Goal: Task Accomplishment & Management: Manage account settings

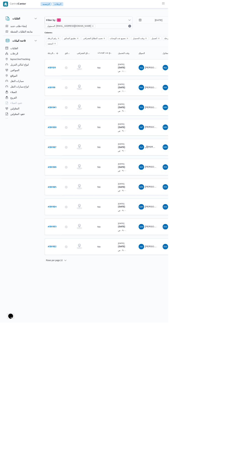
click at [73, 213] on link "# 330927" at bounding box center [76, 216] width 12 height 7
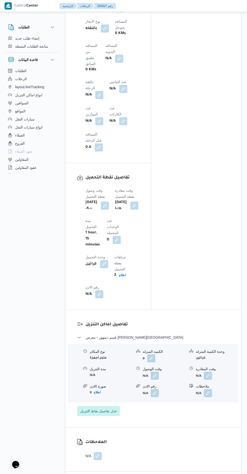
scroll to position [415, 0]
click at [158, 371] on button "button" at bounding box center [155, 375] width 8 height 8
click at [147, 330] on input "وقت الوصول" at bounding box center [141, 329] width 57 height 10
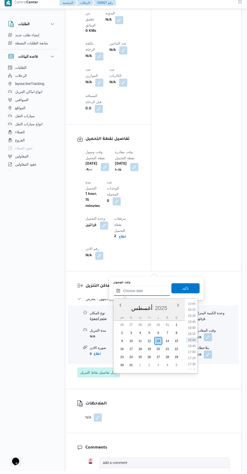
scroll to position [441, 0]
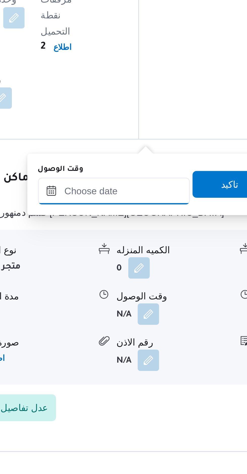
click at [146, 304] on input "وقت الوصول" at bounding box center [141, 302] width 57 height 10
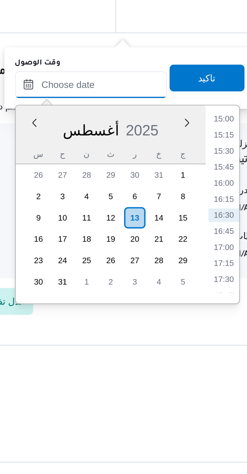
scroll to position [436, 0]
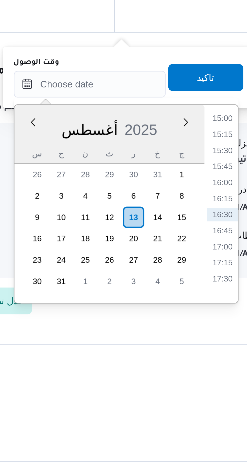
click at [192, 322] on li "15:00" at bounding box center [192, 320] width 12 height 5
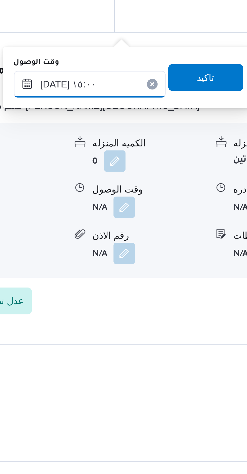
click at [136, 307] on input "[DATE] ١٥:٠٠" at bounding box center [141, 308] width 57 height 10
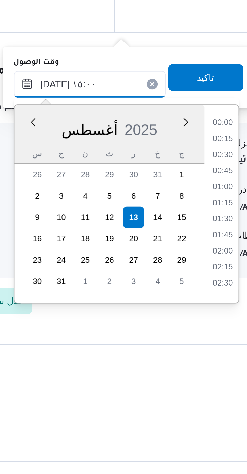
scroll to position [328, 0]
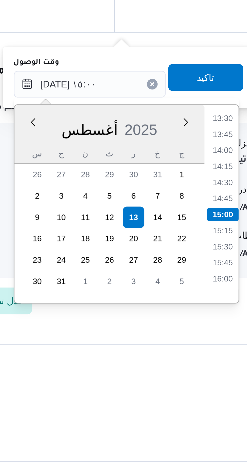
click at [192, 322] on li "13:30" at bounding box center [192, 320] width 12 height 5
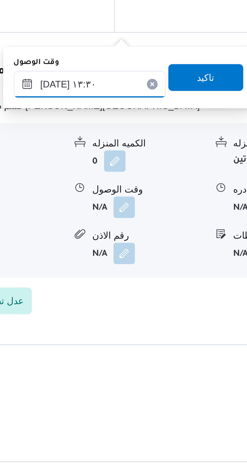
click at [134, 306] on input "١٣/٠٨/٢٠٢٥ ١٣:٣٠" at bounding box center [141, 308] width 57 height 10
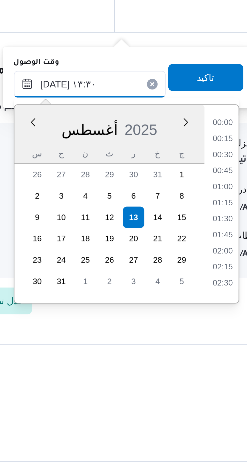
scroll to position [292, 0]
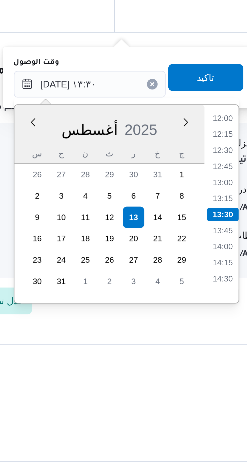
click at [193, 323] on li "12:00" at bounding box center [192, 320] width 12 height 5
type input "١٣/٠٨/٢٠٢٥ ١٢:٠٠"
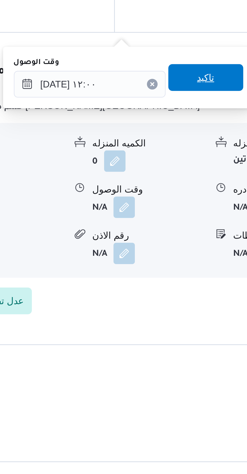
click at [189, 306] on span "تاكيد" at bounding box center [185, 305] width 28 height 10
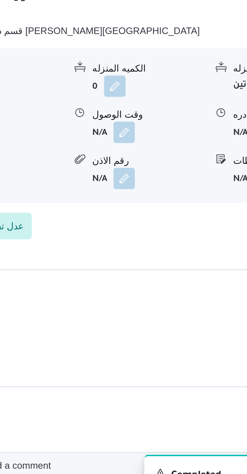
scroll to position [436, 0]
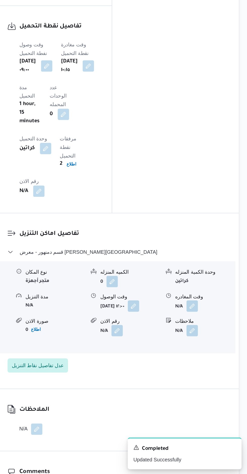
click at [158, 350] on form "أربعاء ١٣ أغسطس ٢٠٢٥ ١٢:٠٠" at bounding box center [164, 354] width 42 height 8
click at [162, 350] on button "button" at bounding box center [166, 354] width 8 height 8
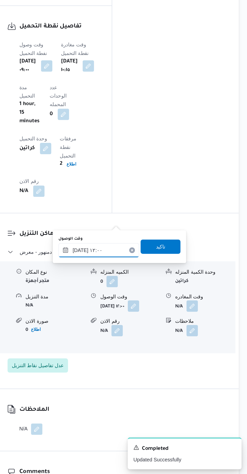
click at [150, 314] on input "١٣/٠٨/٢٠٢٥ ١٢:٠٠" at bounding box center [141, 315] width 57 height 10
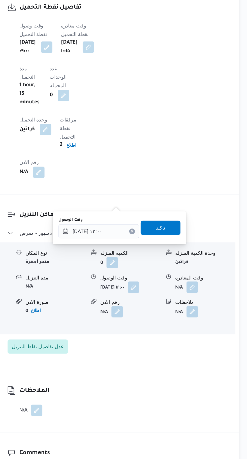
scroll to position [437, 0]
click at [152, 314] on input "١٣/٠٨/٢٠٢٥ ١٢:٠٠" at bounding box center [141, 313] width 57 height 10
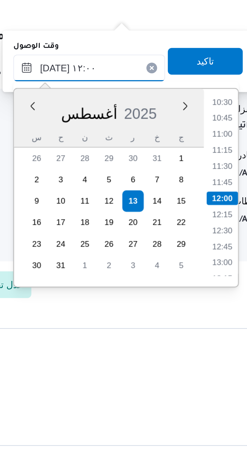
scroll to position [474, 0]
click at [191, 314] on li "11:30" at bounding box center [192, 313] width 12 height 5
type input "١٣/٠٨/٢٠٢٥ ١١:٣٠"
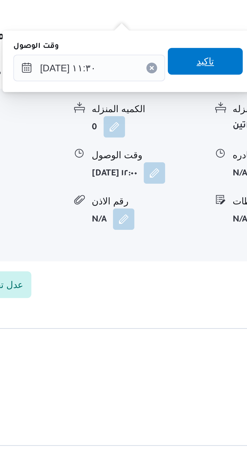
click at [186, 275] on span "تاكيد" at bounding box center [185, 274] width 28 height 10
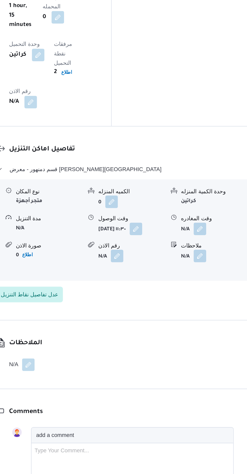
click at [210, 312] on button "button" at bounding box center [208, 316] width 8 height 8
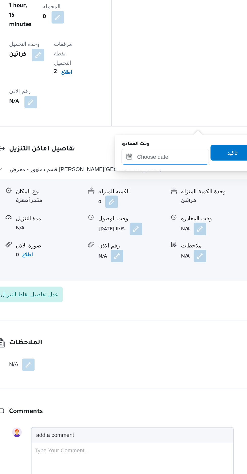
click at [190, 271] on input "وقت المغادره" at bounding box center [185, 270] width 56 height 10
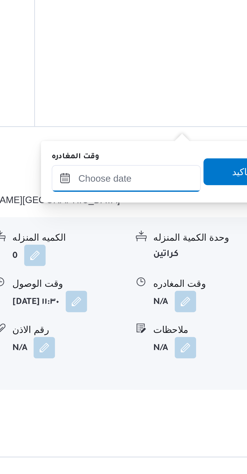
click at [186, 269] on input "وقت المغادره" at bounding box center [185, 270] width 56 height 10
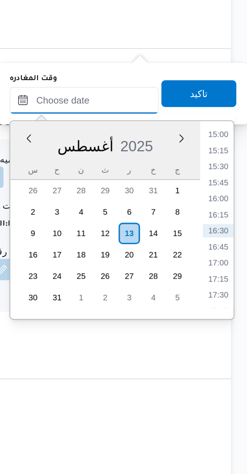
scroll to position [473, 0]
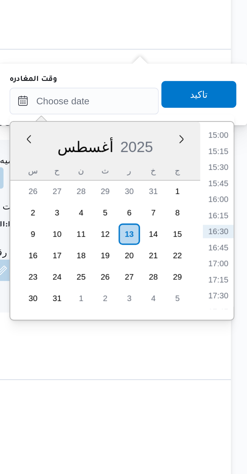
click at [237, 284] on li "15:00" at bounding box center [236, 283] width 12 height 5
type input "١٣/٠٨/٢٠٢٥ ١٥:٠٠"
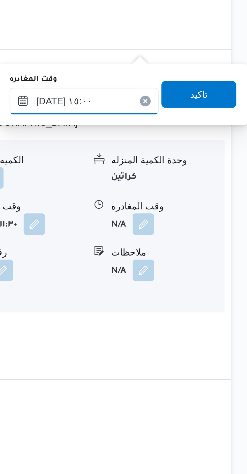
click at [184, 269] on input "١٣/٠٨/٢٠٢٥ ١٥:٠٠" at bounding box center [185, 270] width 56 height 10
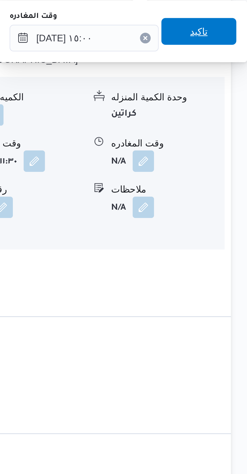
click at [228, 268] on span "تاكيد" at bounding box center [229, 268] width 28 height 10
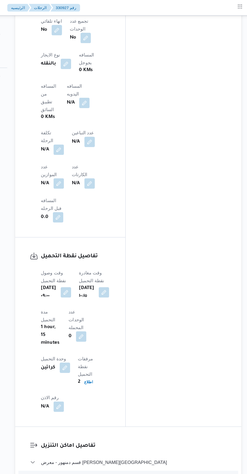
scroll to position [392, 0]
click at [123, 77] on button "button" at bounding box center [119, 81] width 8 height 8
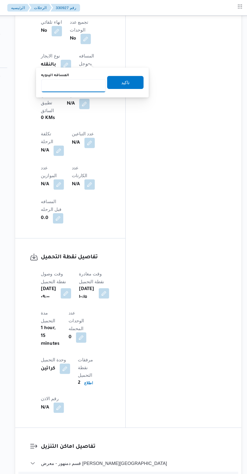
click at [101, 67] on input "المسافه اليدويه" at bounding box center [111, 66] width 50 height 10
type input "78"
click at [155, 59] on span "تاكيد" at bounding box center [151, 64] width 28 height 10
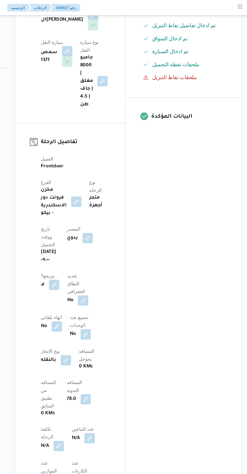
scroll to position [0, 0]
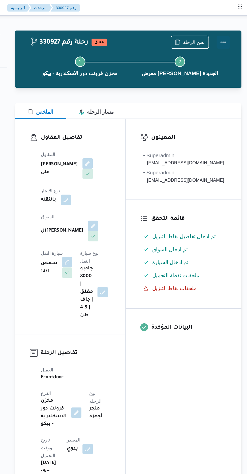
click at [228, 37] on button "Actions" at bounding box center [227, 33] width 10 height 10
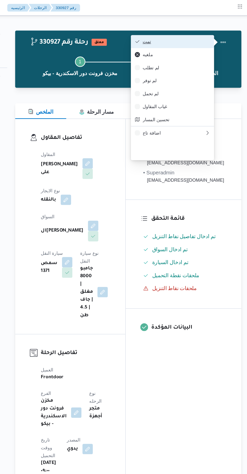
click at [199, 30] on span "تمت" at bounding box center [190, 32] width 52 height 4
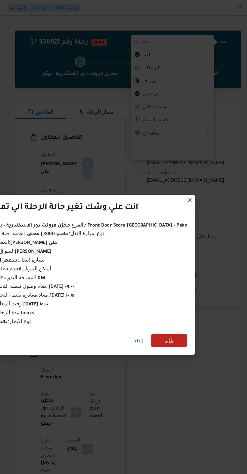
click at [180, 263] on span "تأكيد" at bounding box center [185, 264] width 28 height 10
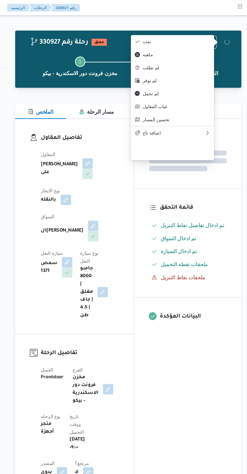
click at [186, 292] on div "المعينون قائمة التحقق تم ادخال تفاصيل نفاط التنزيل تم ادخال السواق تم ادخال الس…" at bounding box center [199, 394] width 83 height 604
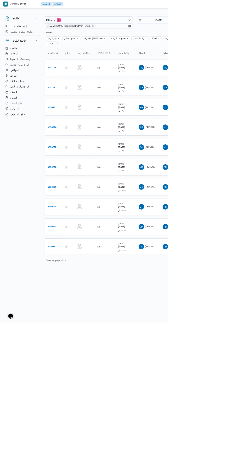
click at [74, 156] on b "# 330941" at bounding box center [76, 158] width 12 height 4
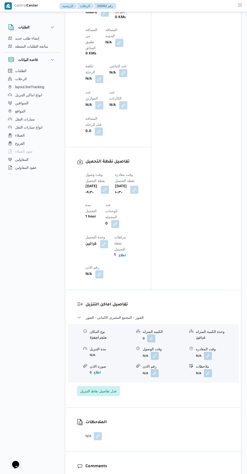
scroll to position [434, 0]
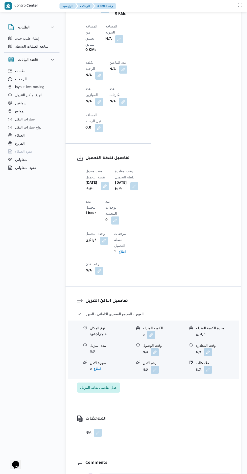
click at [154, 348] on button "button" at bounding box center [155, 352] width 8 height 8
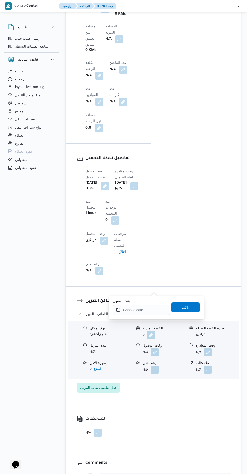
click at [123, 301] on label "وقت الوصول" at bounding box center [121, 302] width 17 height 4
click at [123, 305] on input "وقت الوصول" at bounding box center [141, 310] width 57 height 10
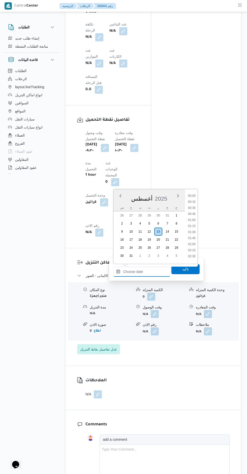
scroll to position [0, 0]
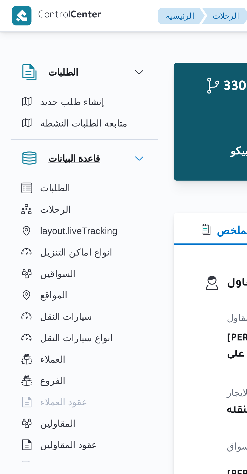
click at [45, 57] on button "قاعدة البيانات" at bounding box center [31, 60] width 47 height 6
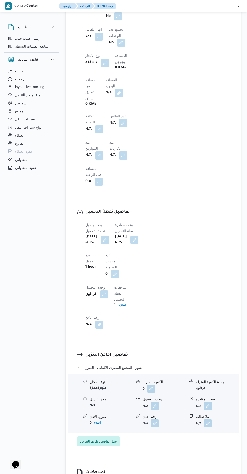
scroll to position [422, 0]
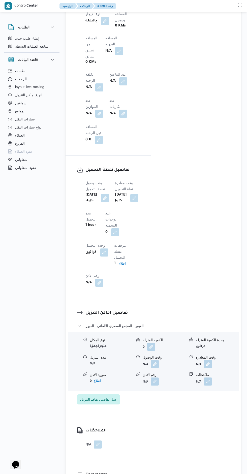
click at [154, 360] on button "button" at bounding box center [155, 364] width 8 height 8
click at [130, 321] on input "وقت الوصول" at bounding box center [141, 322] width 57 height 10
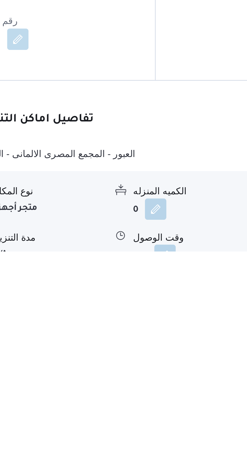
scroll to position [0, 0]
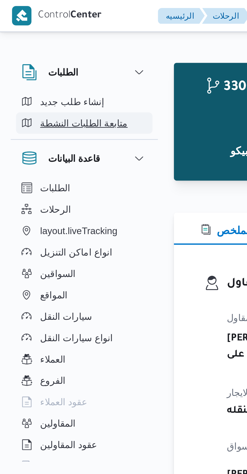
click at [42, 46] on span "متابعة الطلبات النشطة" at bounding box center [31, 46] width 33 height 6
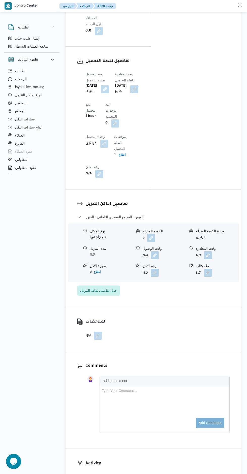
scroll to position [569, 0]
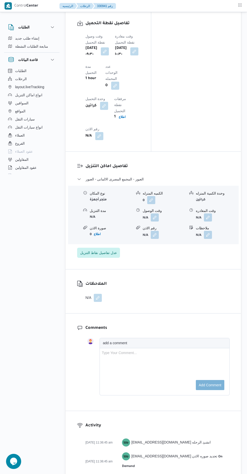
click at [151, 213] on button "button" at bounding box center [155, 217] width 8 height 8
click at [135, 175] on input "وقت الوصول" at bounding box center [141, 175] width 57 height 10
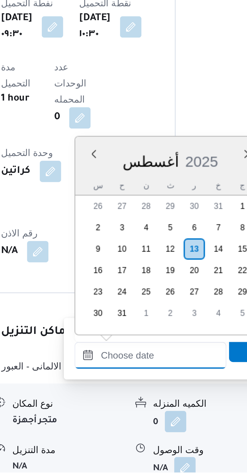
scroll to position [364, 0]
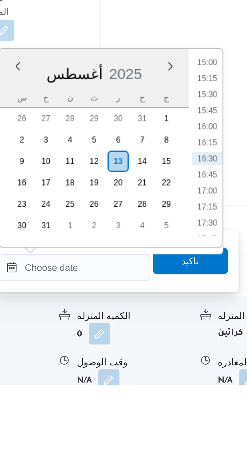
click at [189, 350] on div "Time 00:00 00:15 00:30 00:45 01:00 01:15 01:30 01:45 02:00 02:15 02:30 02:45 03…" at bounding box center [191, 384] width 13 height 75
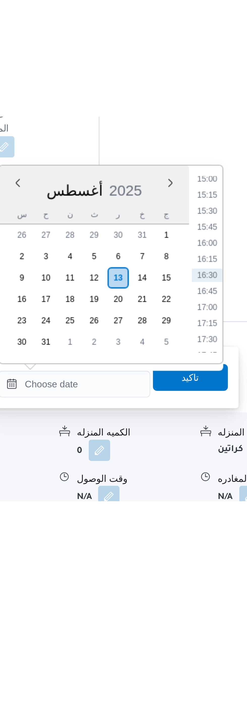
scroll to position [314, 0]
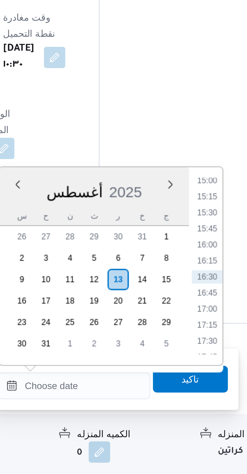
click at [191, 352] on li "15:00" at bounding box center [192, 352] width 12 height 5
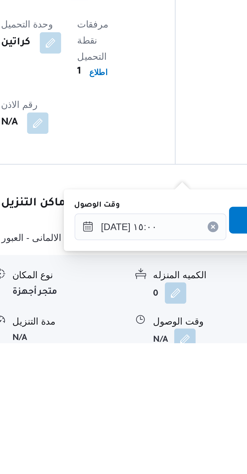
click at [141, 420] on div "وقت الوصول" at bounding box center [141, 422] width 57 height 4
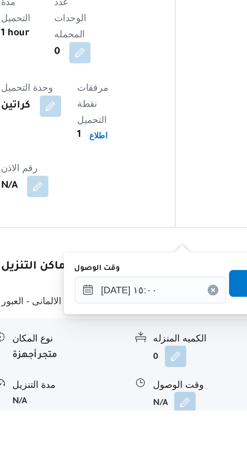
scroll to position [316, 0]
click at [134, 428] on input "١٣/٠٨/٢٠٢٥ ١٥:٠٠" at bounding box center [141, 428] width 57 height 10
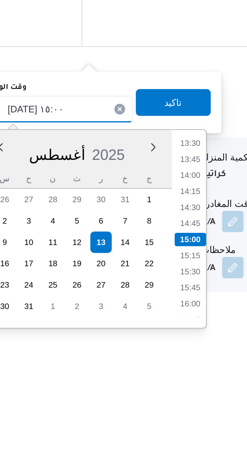
scroll to position [358, 0]
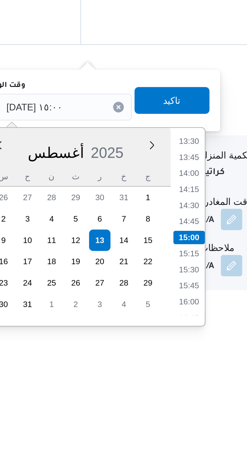
click at [190, 411] on li "14:00" at bounding box center [192, 410] width 12 height 5
type input "١٣/٠٨/٢٠٢٥ ١٤:٠٠"
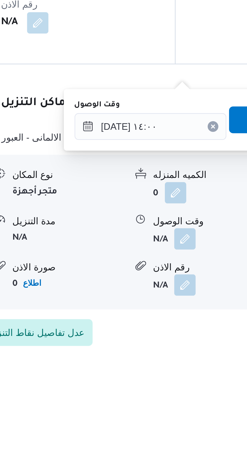
click at [171, 381] on span "تاكيد" at bounding box center [185, 383] width 28 height 10
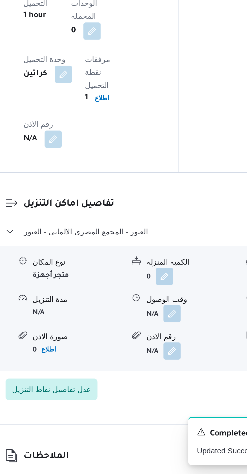
scroll to position [359, 0]
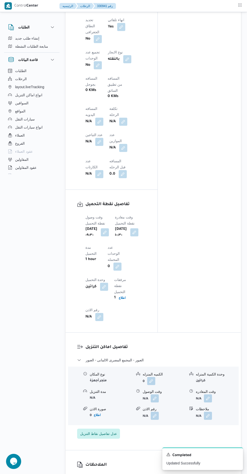
click at [103, 118] on button "button" at bounding box center [99, 122] width 8 height 8
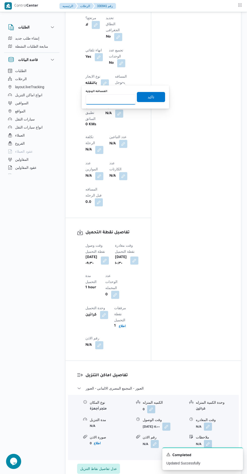
click at [101, 102] on input "المسافه اليدويه" at bounding box center [111, 99] width 50 height 10
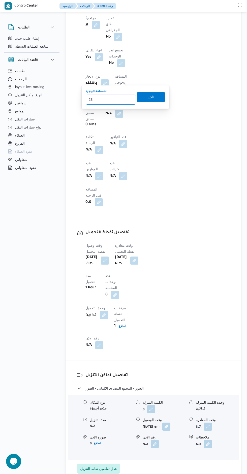
type input "230"
click at [148, 97] on span "تاكيد" at bounding box center [151, 97] width 7 height 6
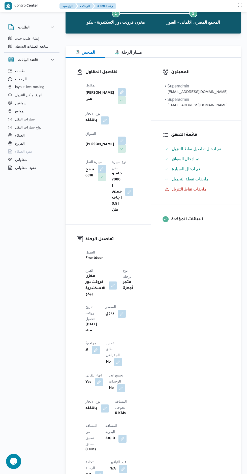
scroll to position [0, 0]
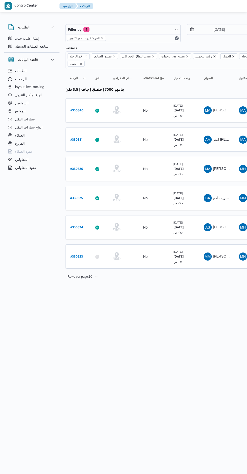
scroll to position [0, 8]
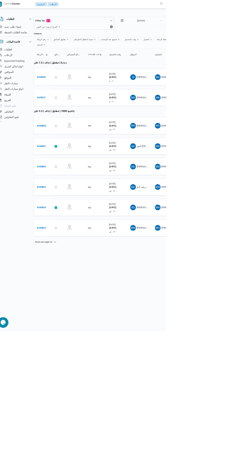
click at [69, 107] on link "# 331060" at bounding box center [68, 110] width 12 height 7
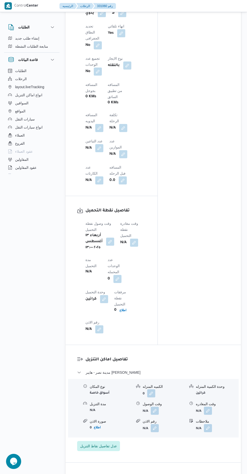
scroll to position [342, 0]
click at [135, 238] on button "button" at bounding box center [134, 242] width 8 height 8
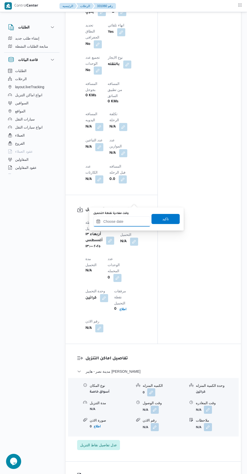
click at [120, 221] on input "وقت مغادرة نقطة التحميل" at bounding box center [121, 221] width 57 height 10
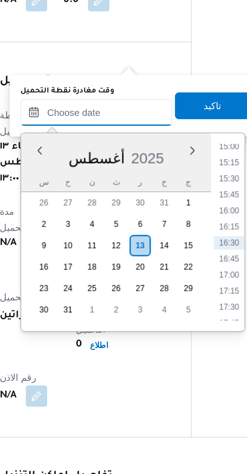
scroll to position [381, 0]
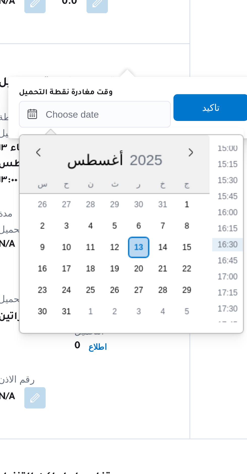
click at [170, 197] on li "15:00" at bounding box center [172, 195] width 12 height 5
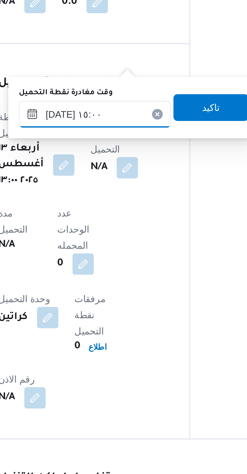
click at [123, 184] on input "١٣/٠٨/٢٠٢٥ ١٥:٠٠" at bounding box center [121, 183] width 57 height 10
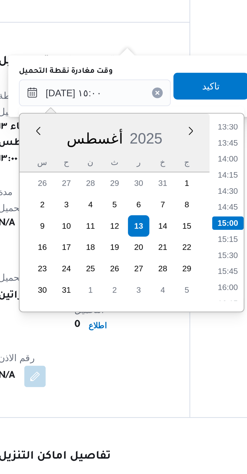
click at [173, 214] on li "14:15" at bounding box center [172, 213] width 12 height 5
type input "١٣/٠٨/٢٠٢٥ ١٤:١٥"
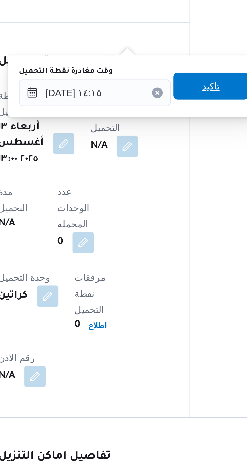
click at [168, 180] on span "تاكيد" at bounding box center [165, 180] width 28 height 10
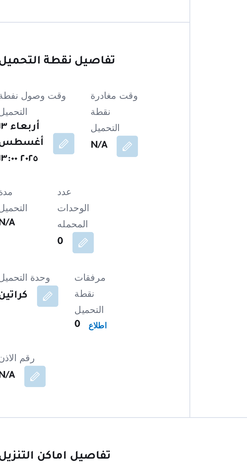
scroll to position [365, 0]
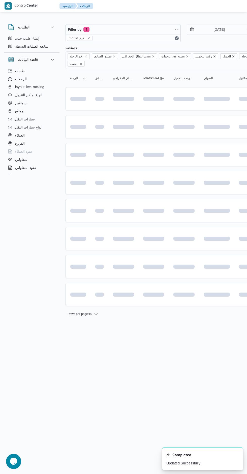
scroll to position [0, 8]
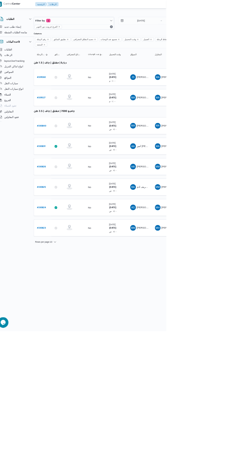
click at [71, 138] on b "# 331027" at bounding box center [68, 140] width 12 height 4
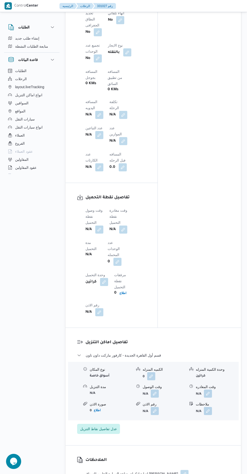
scroll to position [356, 0]
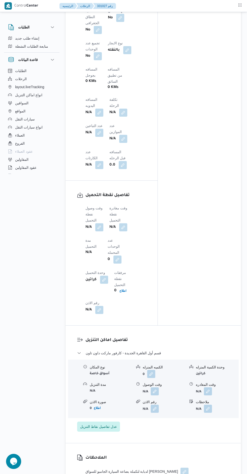
click at [100, 223] on button "button" at bounding box center [99, 227] width 8 height 8
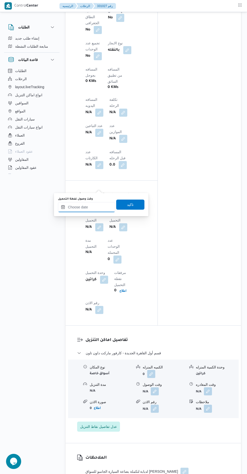
click at [89, 207] on input "وقت وصول نفطة التحميل" at bounding box center [86, 207] width 57 height 10
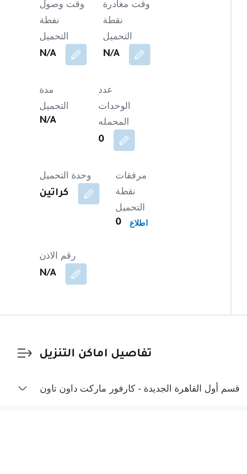
scroll to position [244, 0]
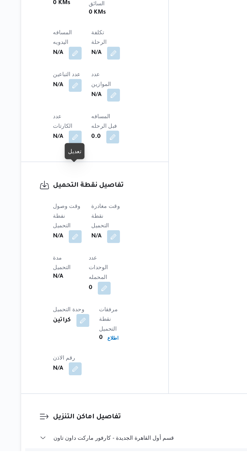
click at [102, 336] on button "button" at bounding box center [99, 340] width 8 height 8
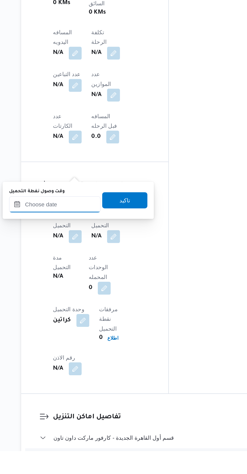
click at [95, 319] on input "وقت وصول نفطة التحميل" at bounding box center [86, 320] width 57 height 10
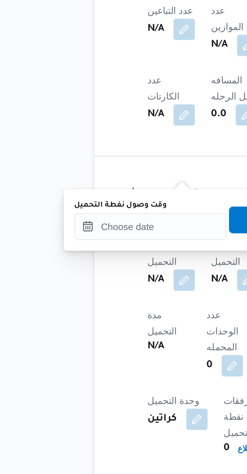
scroll to position [286, 0]
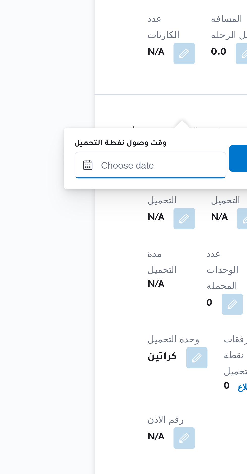
click at [96, 278] on input "وقت وصول نفطة التحميل" at bounding box center [86, 277] width 57 height 10
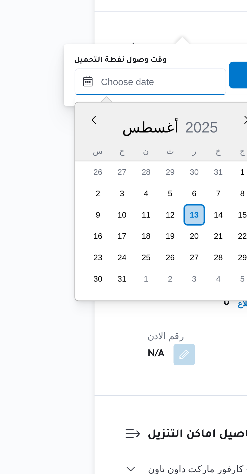
scroll to position [364, 0]
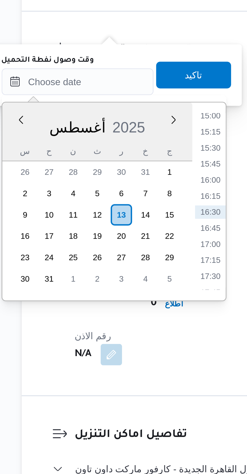
click at [137, 294] on li "15:15" at bounding box center [137, 295] width 12 height 5
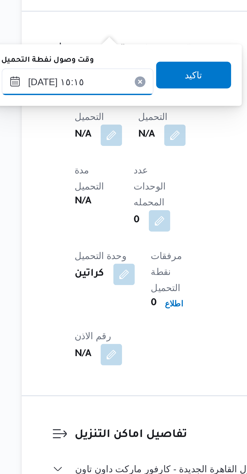
click at [96, 279] on input "١٣/٠٨/٢٠٢٥ ١٥:١٥" at bounding box center [86, 277] width 57 height 10
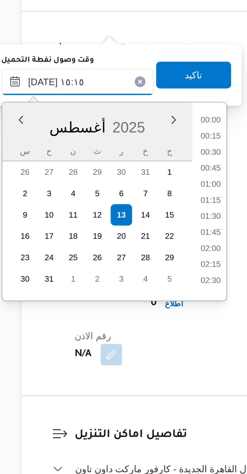
scroll to position [334, 0]
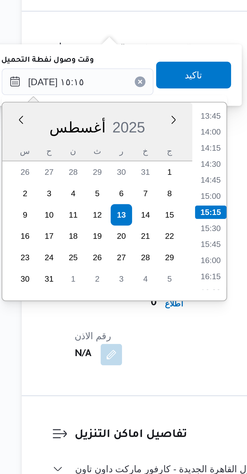
click at [138, 292] on li "13:45" at bounding box center [137, 289] width 12 height 5
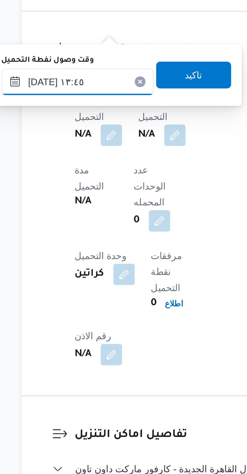
click at [95, 278] on input "١٣/٠٨/٢٠٢٥ ١٣:٤٥" at bounding box center [86, 277] width 57 height 10
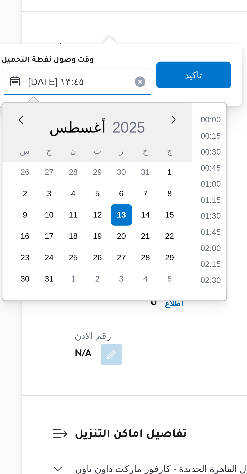
scroll to position [298, 0]
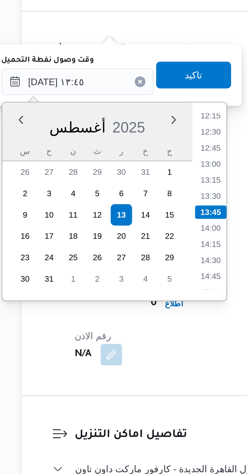
click at [137, 308] on li "13:00" at bounding box center [137, 308] width 12 height 5
type input "١٣/٠٨/٢٠٢٥ ١٣:٠٠"
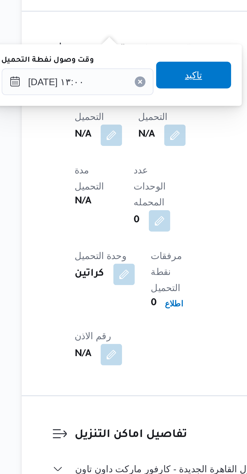
click at [136, 277] on span "تاكيد" at bounding box center [130, 275] width 28 height 10
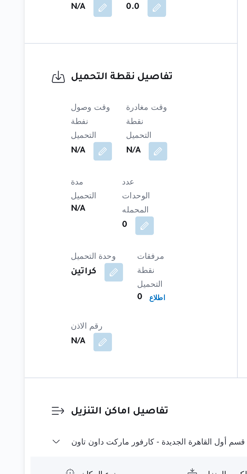
scroll to position [286, 0]
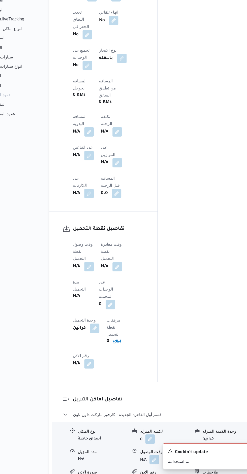
click at [127, 293] on button "button" at bounding box center [123, 297] width 8 height 8
click at [155, 323] on div "تفاصيل نقطة التحميل وقت وصول نفطة التحميل N/A وقت مغادرة نقطة التحميل N/A مدة ا…" at bounding box center [111, 323] width 92 height 145
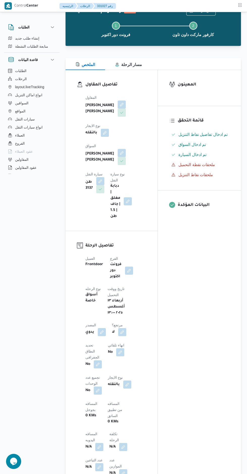
scroll to position [0, 0]
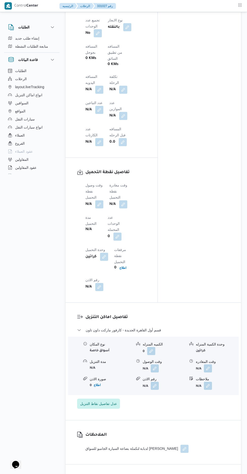
scroll to position [382, 0]
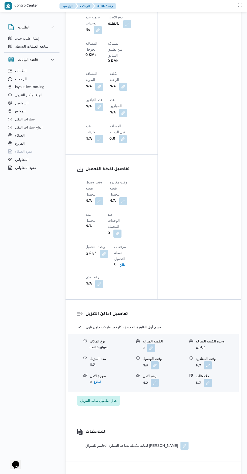
click at [101, 197] on button "button" at bounding box center [99, 201] width 8 height 8
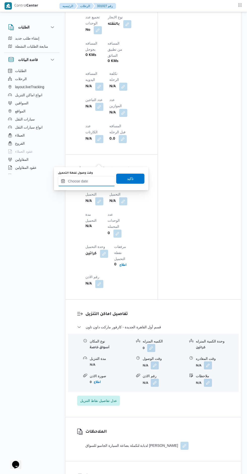
click at [92, 182] on input "وقت وصول نفطة التحميل" at bounding box center [86, 181] width 57 height 10
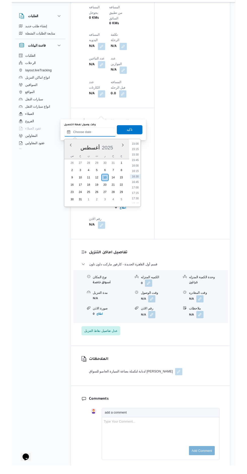
scroll to position [0, 0]
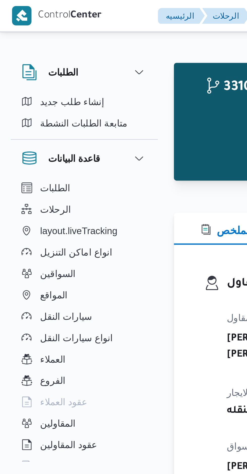
click at [72, 66] on div "331027 رحلة رقم معلق نسخ الرحلة Step 1 is incomplete 1 فرونت دور اكتوبر Step 2 …" at bounding box center [152, 46] width 175 height 44
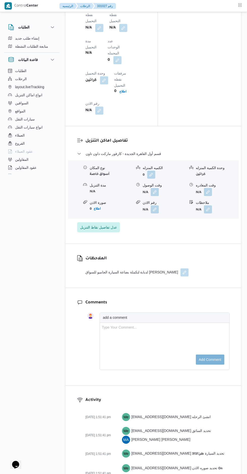
click at [180, 268] on button "button" at bounding box center [184, 272] width 8 height 8
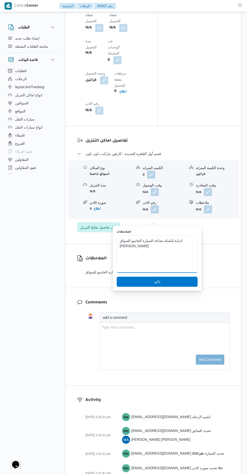
click at [186, 241] on textarea "لدبابة لتكملة بضاعة السيارة الجامبو للسواق [PERSON_NAME]" at bounding box center [157, 254] width 81 height 38
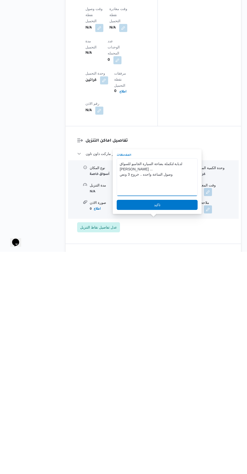
type textarea "لدبابة لتكملة بضاعة السيارة الجامبو للسواق [PERSON_NAME] ... وصول الساعة واحده …"
click at [171, 429] on span "تاكيد" at bounding box center [157, 427] width 81 height 10
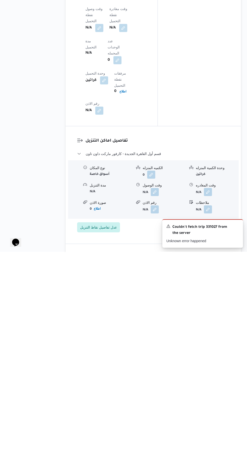
scroll to position [396, 0]
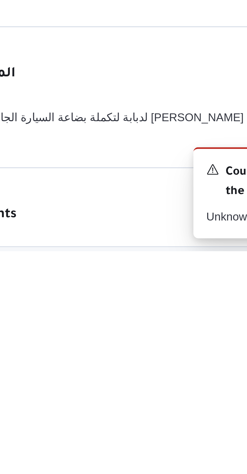
click at [168, 473] on figcaption "add a comment" at bounding box center [164, 478] width 129 height 10
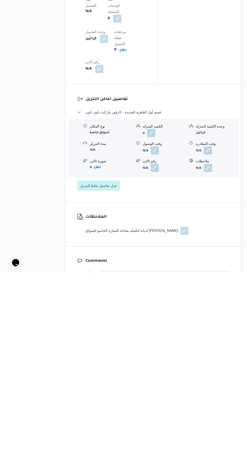
click at [212, 404] on div "الملاحظات لدبابة لتكملة بضاعة السيارة الجامبو للسواق [PERSON_NAME]" at bounding box center [152, 426] width 175 height 44
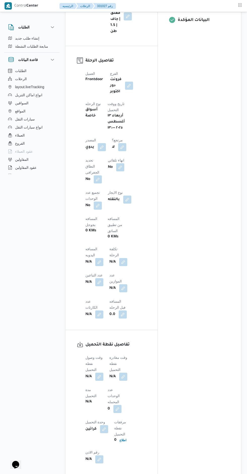
scroll to position [0, 0]
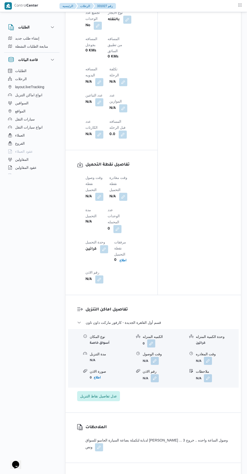
scroll to position [392, 0]
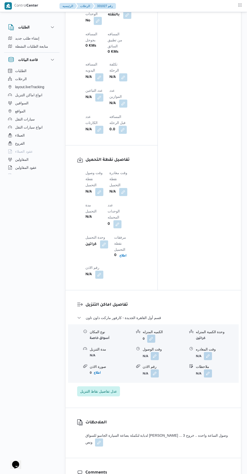
click at [127, 188] on button "button" at bounding box center [123, 192] width 8 height 8
click at [101, 188] on button "button" at bounding box center [99, 192] width 8 height 8
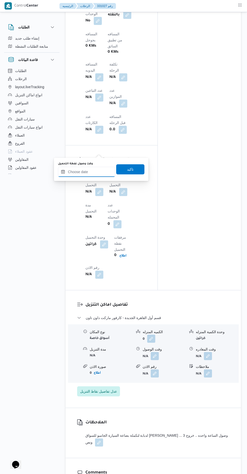
click at [100, 171] on input "وقت وصول نفطة التحميل" at bounding box center [86, 172] width 57 height 10
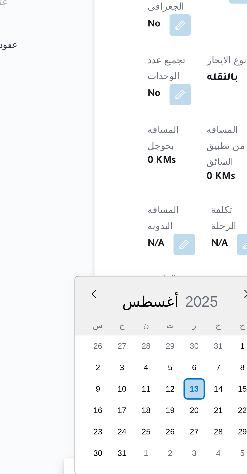
scroll to position [0, 0]
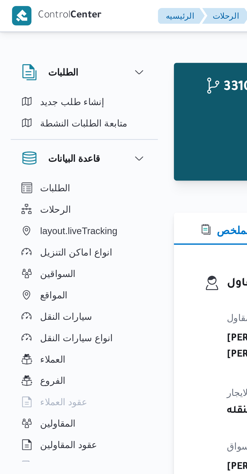
click at [78, 51] on button "Step 1 is incomplete 1 فرونت دور اكتوبر" at bounding box center [115, 51] width 77 height 26
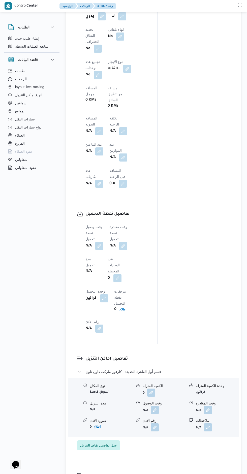
scroll to position [339, 0]
click at [103, 241] on button "button" at bounding box center [99, 245] width 8 height 8
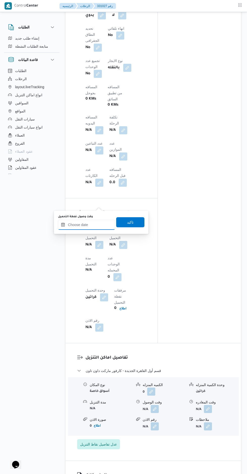
click at [96, 225] on input "وقت وصول نفطة التحميل" at bounding box center [86, 225] width 57 height 10
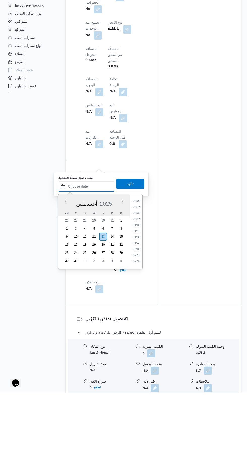
scroll to position [0, 0]
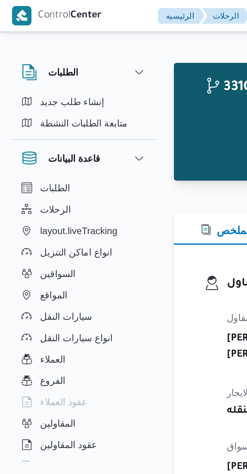
click at [81, 61] on button "Step 1 is incomplete 1 فرونت دور اكتوبر" at bounding box center [115, 51] width 77 height 26
